Goal: Task Accomplishment & Management: Use online tool/utility

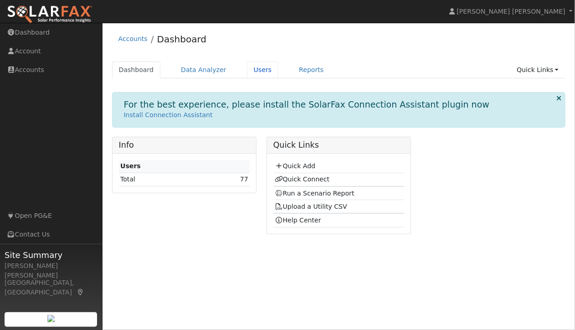
click at [251, 67] on link "Users" at bounding box center [263, 69] width 32 height 17
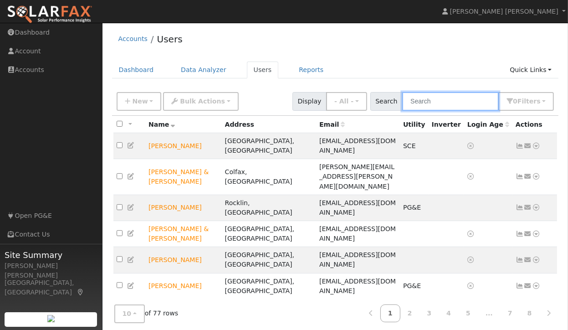
click at [455, 100] on input "text" at bounding box center [450, 101] width 97 height 19
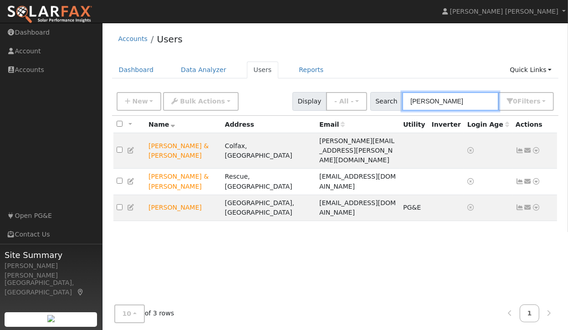
type input "[PERSON_NAME]"
click at [177, 194] on td "[PERSON_NAME]" at bounding box center [183, 207] width 77 height 26
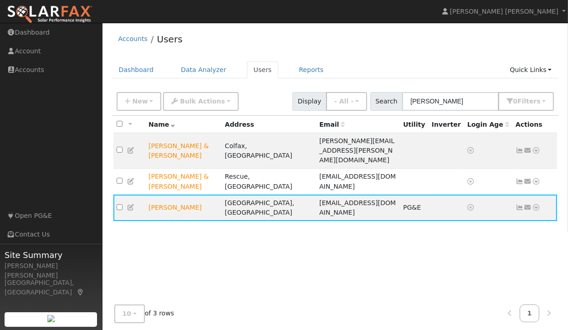
click at [199, 194] on td "[PERSON_NAME]" at bounding box center [183, 207] width 77 height 26
click at [535, 204] on icon at bounding box center [536, 207] width 8 height 6
click at [0, 0] on link "Scenario" at bounding box center [0, 0] width 0 height 0
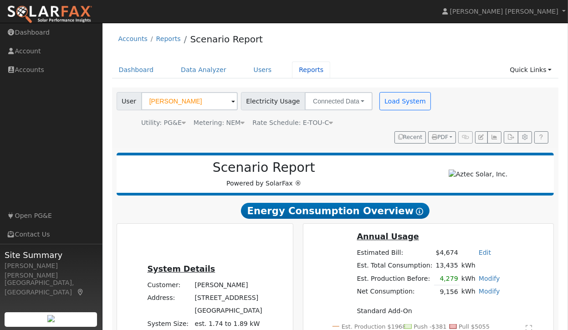
click at [300, 67] on link "Reports" at bounding box center [311, 69] width 38 height 17
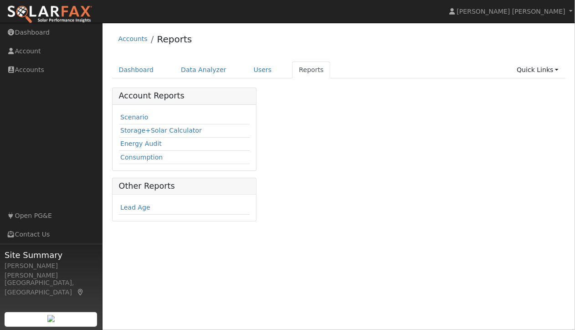
click at [149, 151] on td "Consumption" at bounding box center [184, 157] width 131 height 13
click at [151, 158] on link "Consumption" at bounding box center [141, 156] width 42 height 7
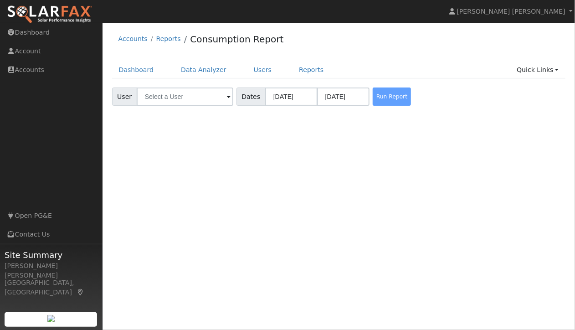
click at [380, 92] on div "Run Report" at bounding box center [395, 96] width 48 height 18
click at [206, 95] on input "text" at bounding box center [185, 96] width 97 height 18
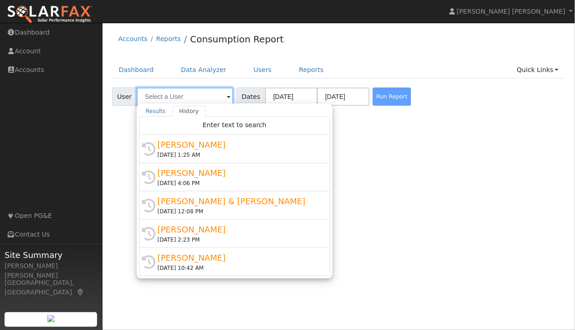
click at [173, 97] on input "text" at bounding box center [185, 96] width 97 height 18
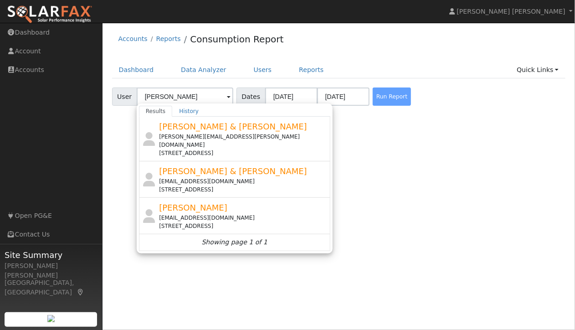
click at [192, 204] on div "Mike Miklaus mmiklaus@myintegritymortgage.com 231 Candlewood Court, El Dorado H…" at bounding box center [243, 215] width 169 height 29
type input "[PERSON_NAME]"
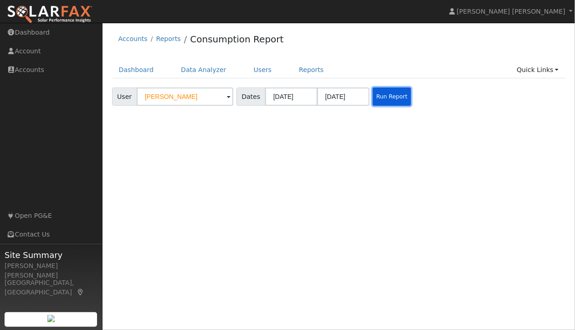
click at [389, 94] on button "Run Report" at bounding box center [392, 96] width 38 height 18
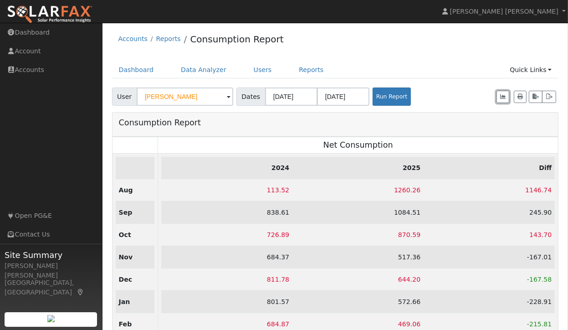
click at [501, 97] on icon "button" at bounding box center [502, 96] width 5 height 5
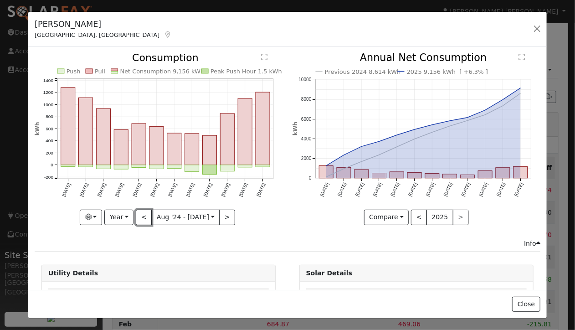
click at [142, 214] on button "<" at bounding box center [144, 217] width 16 height 15
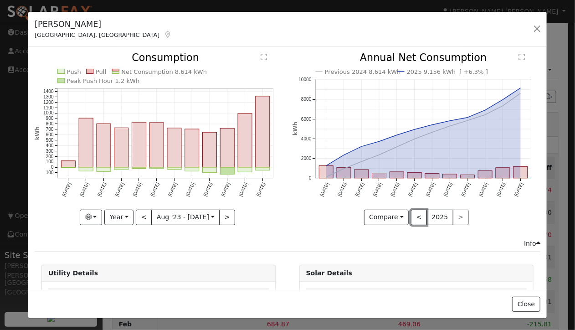
click at [411, 215] on button "<" at bounding box center [419, 217] width 16 height 15
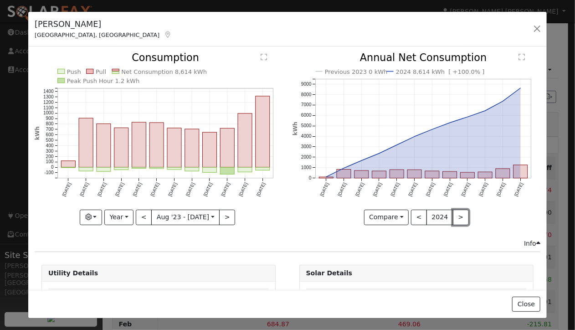
click at [455, 210] on button ">" at bounding box center [461, 217] width 16 height 15
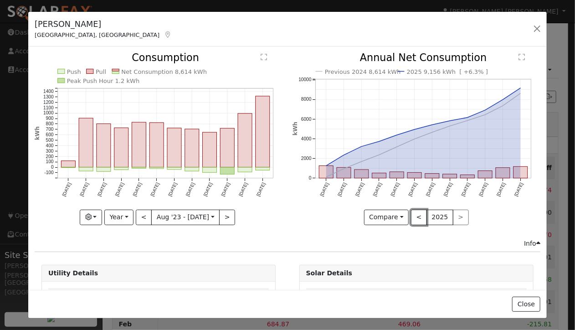
click at [414, 216] on button "<" at bounding box center [419, 217] width 16 height 15
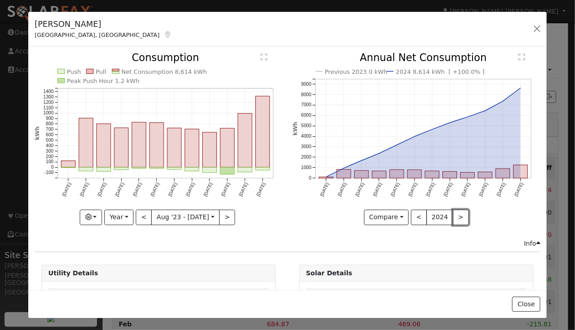
click at [453, 213] on button ">" at bounding box center [461, 217] width 16 height 15
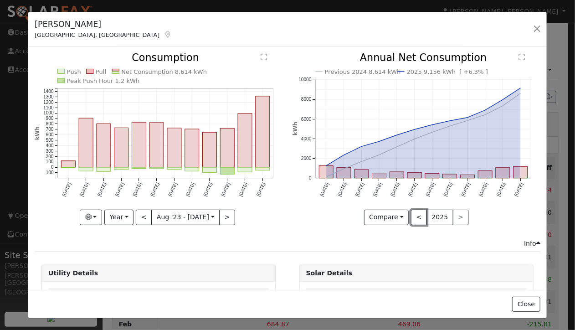
click at [413, 211] on button "<" at bounding box center [419, 217] width 16 height 15
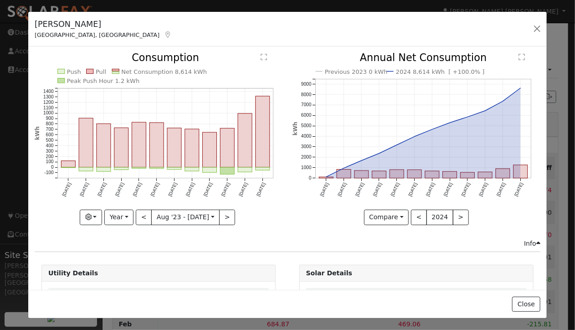
click at [510, 20] on div "Mike Miklaus El Dorado Hills, CA Default Account" at bounding box center [287, 29] width 518 height 35
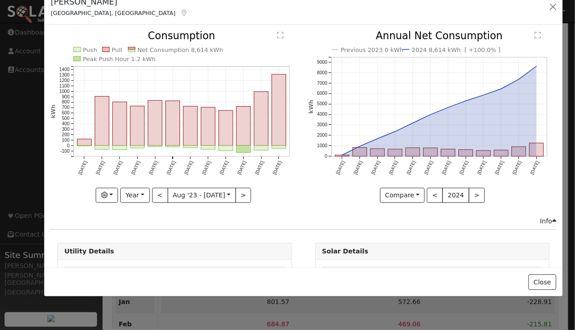
drag, startPoint x: 509, startPoint y: 20, endPoint x: 525, endPoint y: -3, distance: 27.4
click at [525, 0] on html "[PERSON_NAME] [PERSON_NAME] [PERSON_NAME] [PERSON_NAME] Profile Help Center Ter…" at bounding box center [287, 242] width 575 height 485
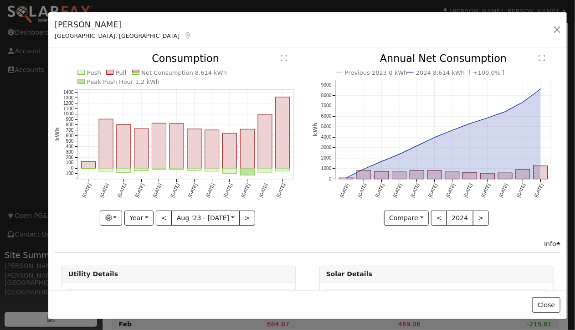
drag, startPoint x: 322, startPoint y: 19, endPoint x: 327, endPoint y: 37, distance: 18.3
click at [327, 37] on div "Mike Miklaus El Dorado Hills, CA Default Account" at bounding box center [307, 29] width 518 height 35
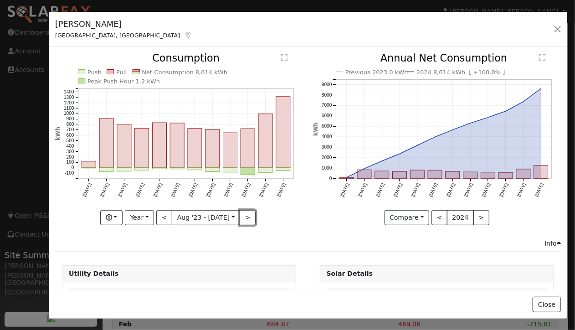
click at [243, 213] on button ">" at bounding box center [248, 217] width 16 height 15
type input "2024-08-01"
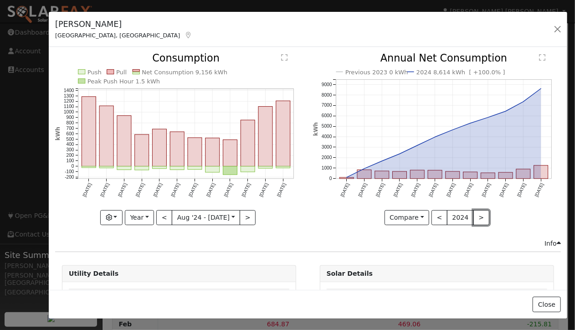
click at [473, 210] on button ">" at bounding box center [481, 217] width 16 height 15
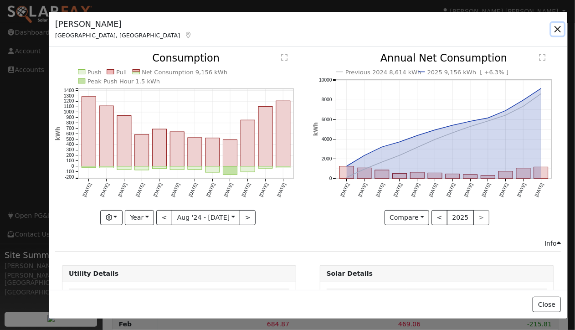
click at [558, 29] on button "button" at bounding box center [557, 29] width 13 height 13
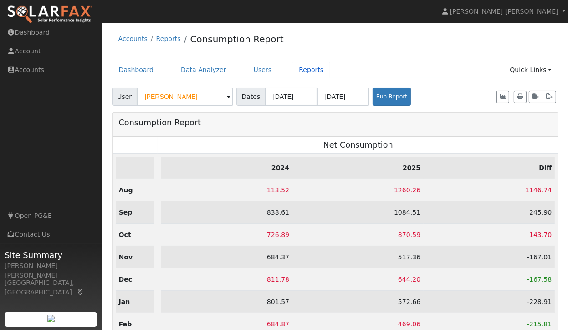
click at [295, 71] on link "Reports" at bounding box center [311, 69] width 38 height 17
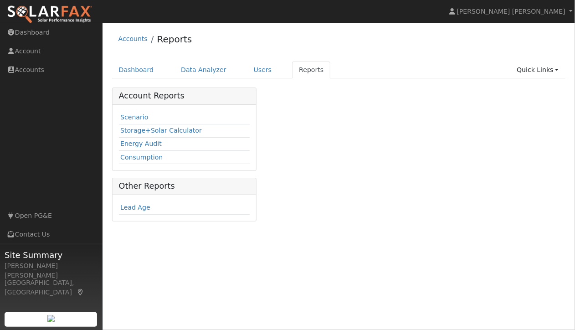
click at [126, 116] on link "Scenario" at bounding box center [134, 116] width 28 height 7
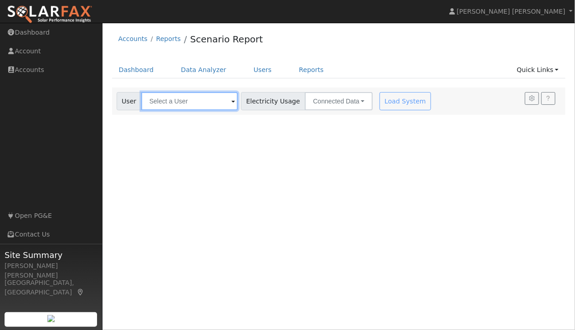
click at [210, 102] on input "text" at bounding box center [189, 101] width 97 height 18
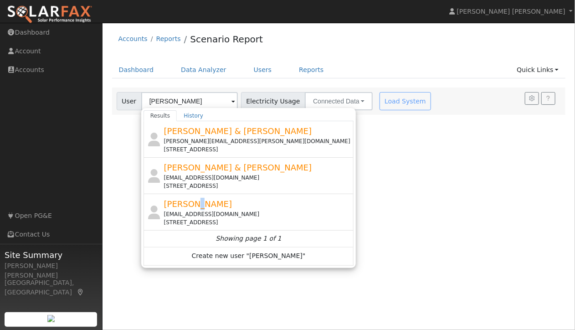
click at [0, 0] on div "[PERSON_NAME] [EMAIL_ADDRESS][DOMAIN_NAME] [STREET_ADDRESS]" at bounding box center [0, 0] width 0 height 0
type input "[PERSON_NAME]"
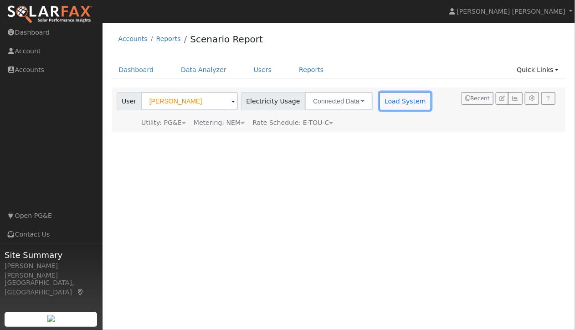
click at [383, 101] on button "Load System" at bounding box center [405, 101] width 52 height 18
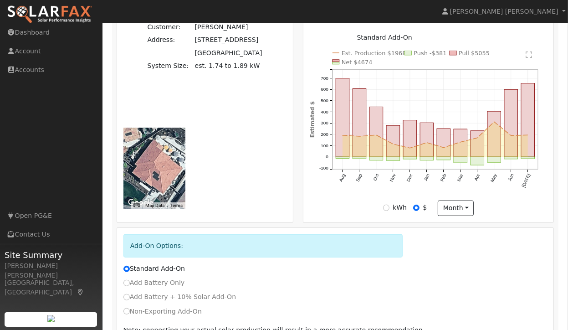
scroll to position [228, 0]
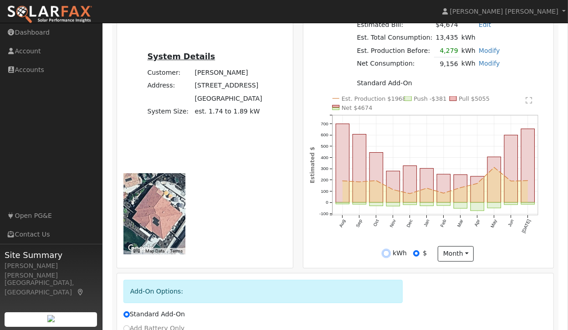
click at [385, 254] on input "kWh" at bounding box center [386, 253] width 6 height 6
radio input "true"
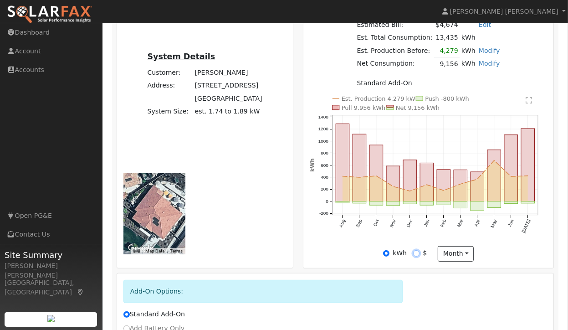
click at [418, 255] on input "$" at bounding box center [416, 253] width 6 height 6
radio input "true"
radio input "false"
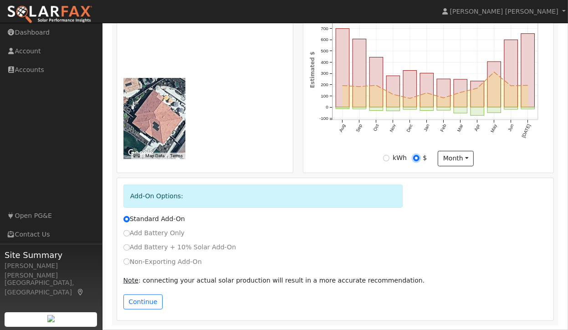
scroll to position [325, 0]
click at [127, 234] on input "Add Battery Only" at bounding box center [126, 233] width 6 height 6
radio input "true"
radio input "false"
click at [133, 300] on button "Continue" at bounding box center [142, 301] width 39 height 15
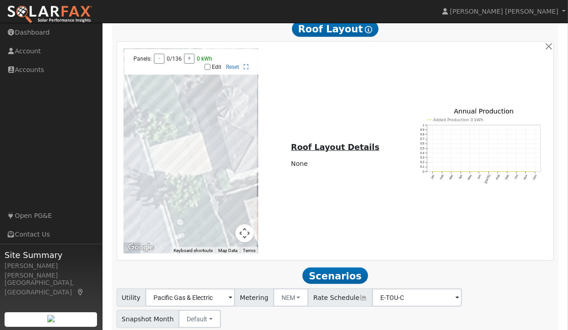
scroll to position [765, 0]
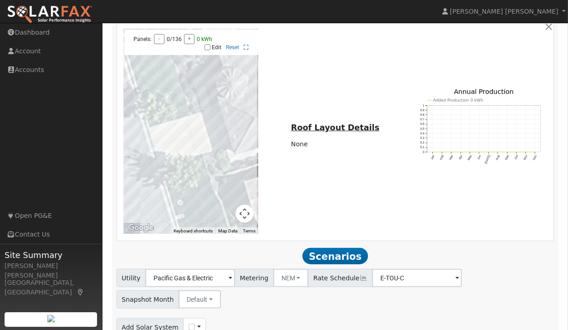
drag, startPoint x: 240, startPoint y: 216, endPoint x: 233, endPoint y: 122, distance: 95.0
click at [233, 122] on div "Panels: - 0/136 + 0 kWh Edit Reset Keyboard shortcuts Map Data Image may be sub…" at bounding box center [190, 131] width 135 height 205
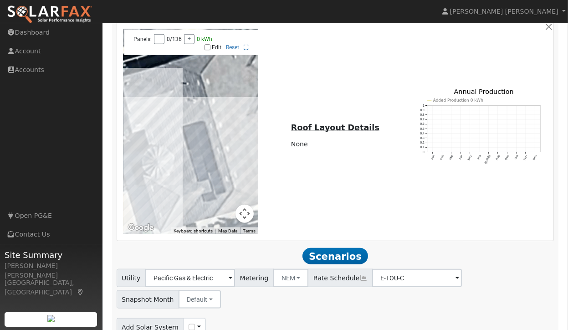
drag, startPoint x: 158, startPoint y: 92, endPoint x: 86, endPoint y: 172, distance: 108.0
drag, startPoint x: 240, startPoint y: 211, endPoint x: 232, endPoint y: 169, distance: 42.6
click at [232, 169] on div "Panels: - 0/136 + 0 kWh Edit Reset Keyboard shortcuts Map Data Image may be sub…" at bounding box center [190, 131] width 135 height 205
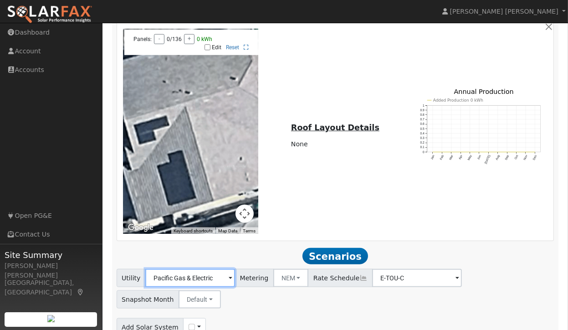
drag, startPoint x: 195, startPoint y: 116, endPoint x: 222, endPoint y: 289, distance: 175.2
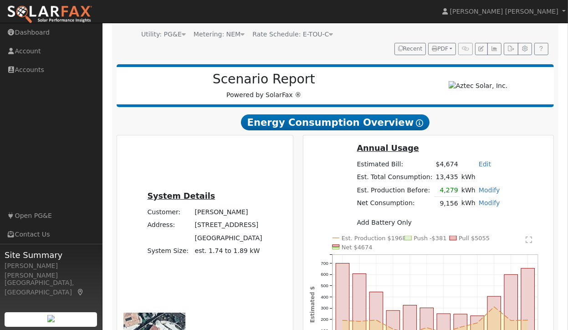
scroll to position [158, 0]
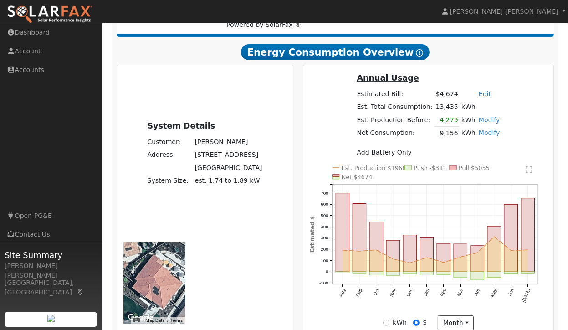
drag, startPoint x: 211, startPoint y: 177, endPoint x: 217, endPoint y: 331, distance: 154.0
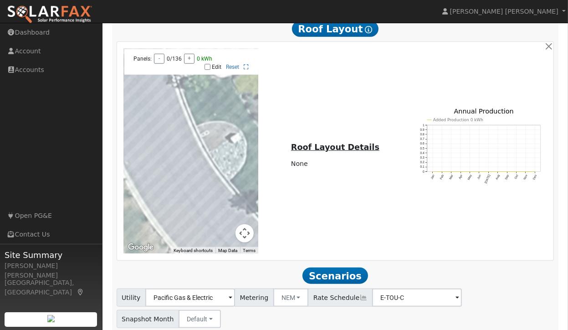
scroll to position [751, 0]
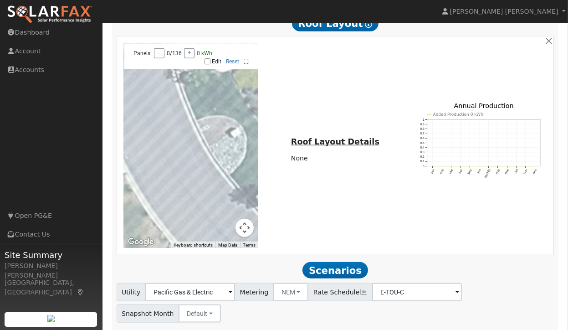
drag, startPoint x: 245, startPoint y: 232, endPoint x: 118, endPoint y: 220, distance: 128.5
click at [118, 220] on div "To navigate the map with touch gestures double-tap and hold your finger on the …" at bounding box center [335, 145] width 437 height 218
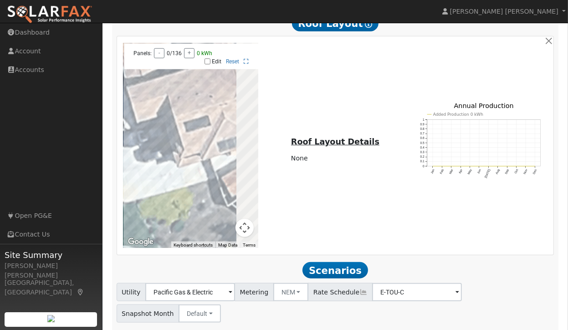
drag, startPoint x: 193, startPoint y: 129, endPoint x: 99, endPoint y: 259, distance: 160.8
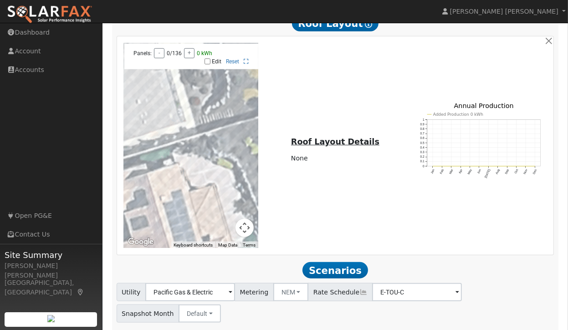
drag, startPoint x: 205, startPoint y: 123, endPoint x: 142, endPoint y: 291, distance: 178.7
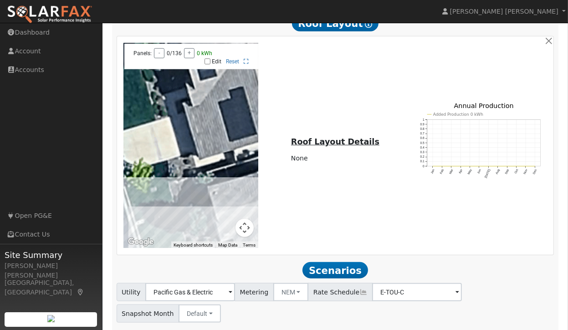
drag, startPoint x: 212, startPoint y: 118, endPoint x: 431, endPoint y: 298, distance: 284.1
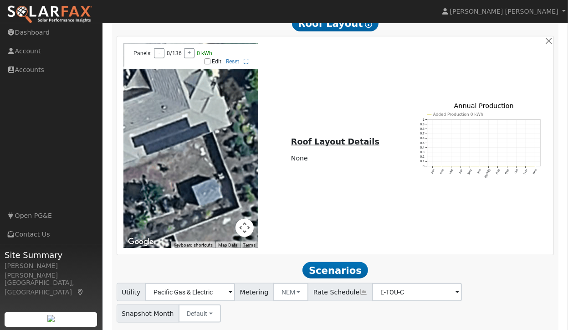
drag, startPoint x: 226, startPoint y: 125, endPoint x: 493, endPoint y: 45, distance: 278.5
click at [493, 45] on div "To navigate the map with touch gestures double-tap and hold your finger on the …" at bounding box center [335, 145] width 437 height 218
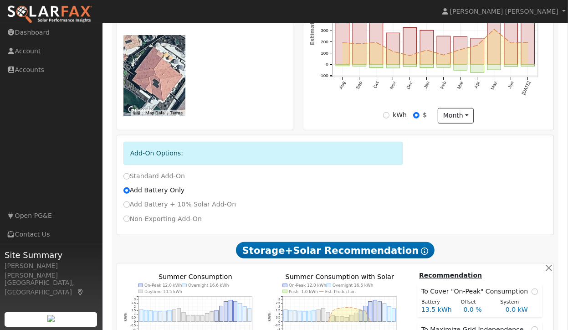
scroll to position [95, 0]
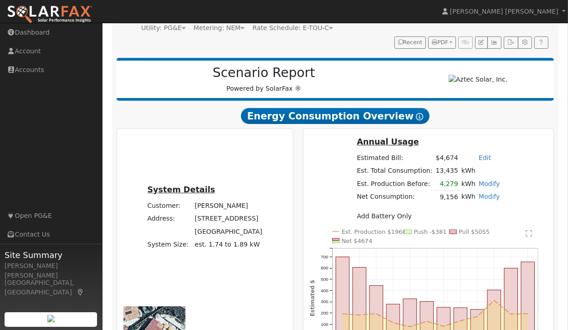
drag, startPoint x: 194, startPoint y: 154, endPoint x: 229, endPoint y: -32, distance: 189.4
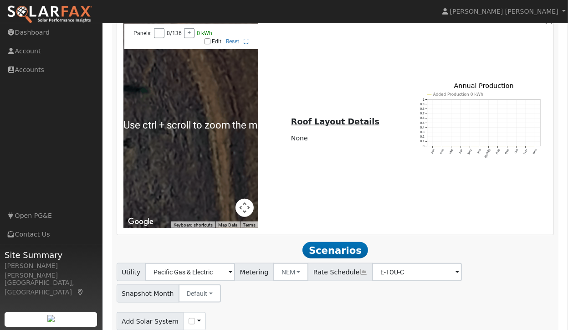
scroll to position [774, 0]
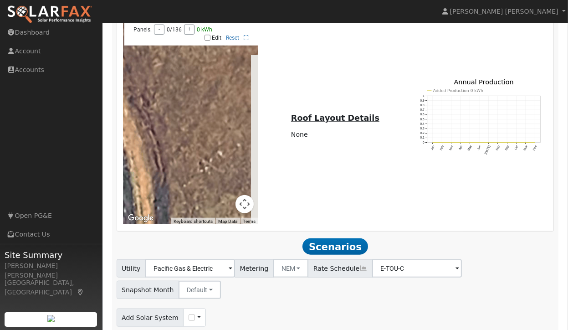
drag, startPoint x: 160, startPoint y: 149, endPoint x: 84, endPoint y: 209, distance: 97.0
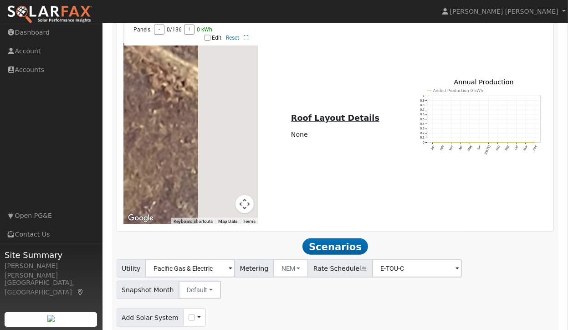
drag, startPoint x: 199, startPoint y: 102, endPoint x: 23, endPoint y: 211, distance: 207.0
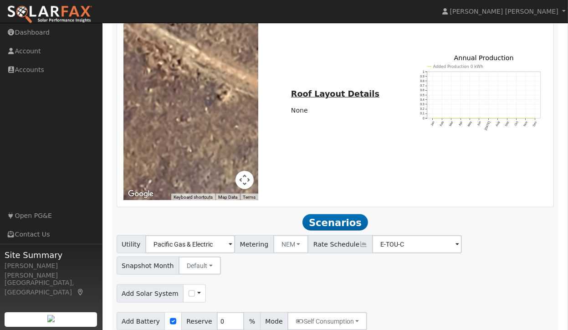
scroll to position [812, 0]
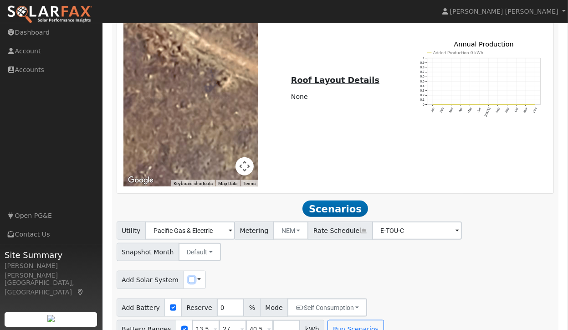
click at [189, 276] on input "checkbox" at bounding box center [192, 279] width 6 height 6
checkbox input "true"
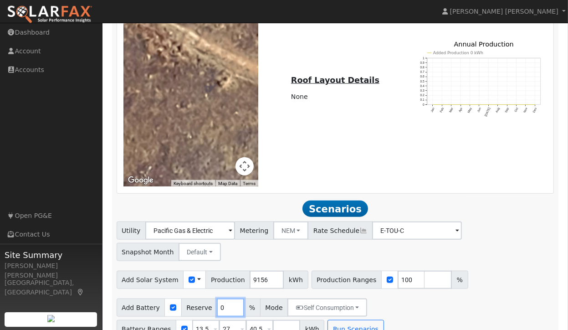
drag, startPoint x: 218, startPoint y: 284, endPoint x: 206, endPoint y: 289, distance: 13.5
click at [206, 298] on div "Add Battery Reserve 0 % Mode Self Consumption Self Consumption Peak Savings Bac…" at bounding box center [242, 307] width 251 height 18
type input "10"
click at [315, 298] on button "Self Consumption" at bounding box center [327, 307] width 80 height 18
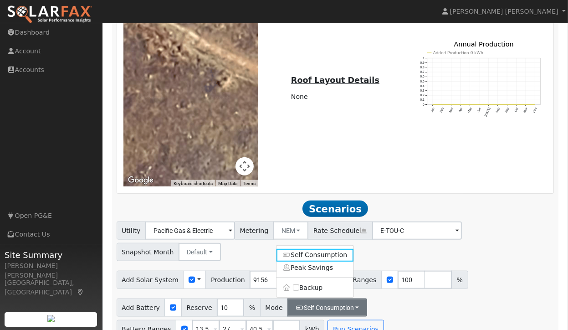
click at [324, 261] on link "Peak Savings" at bounding box center [314, 267] width 77 height 13
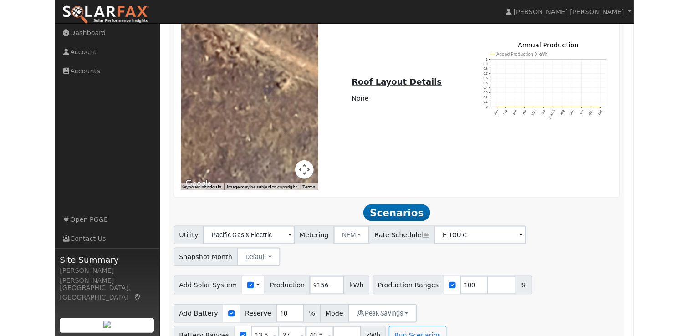
scroll to position [638, 0]
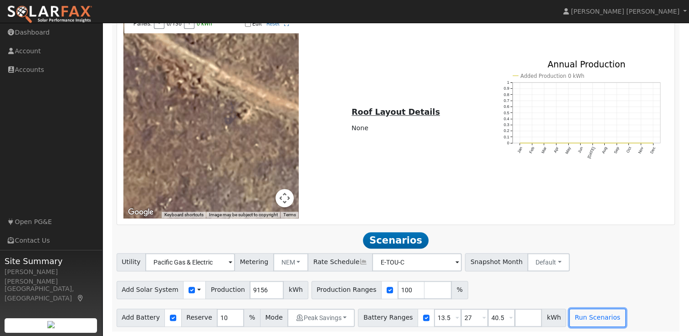
click at [572, 309] on button "Run Scenarios" at bounding box center [597, 318] width 56 height 18
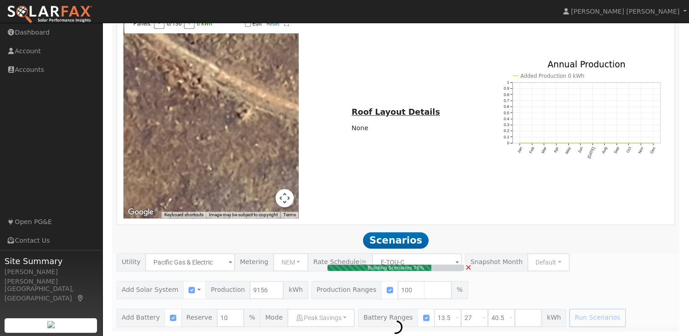
type input "6.1"
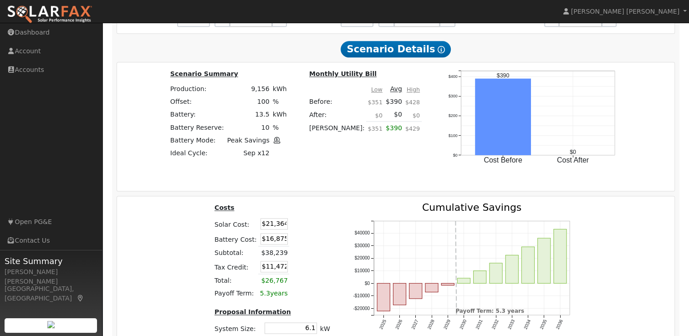
scroll to position [1161, 0]
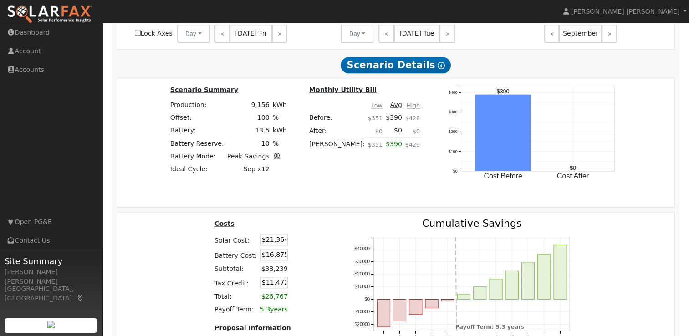
click at [264, 242] on input "$21,364" at bounding box center [274, 239] width 27 height 11
type input "$31,364"
type input "$14,472"
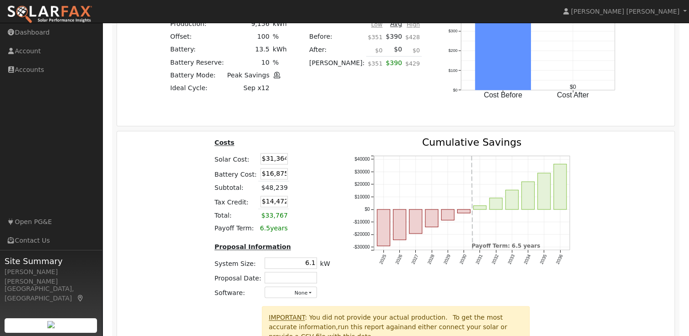
scroll to position [1252, 0]
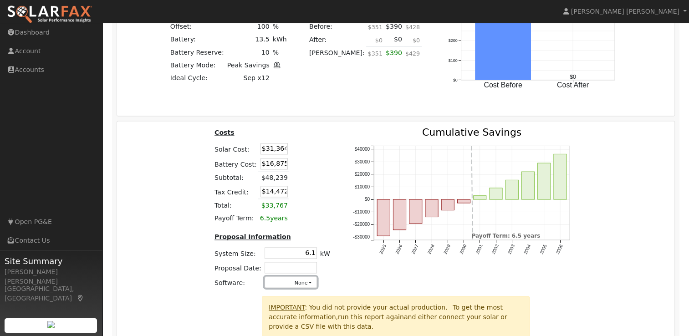
click at [300, 283] on button "None" at bounding box center [291, 281] width 52 height 11
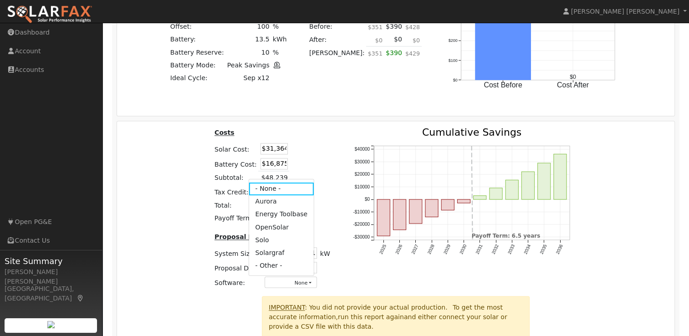
click at [293, 232] on link "OpenSolar" at bounding box center [281, 227] width 65 height 13
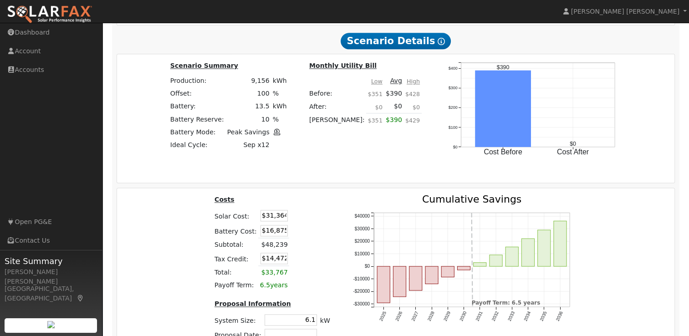
scroll to position [1206, 0]
